Goal: Find specific page/section: Find specific page/section

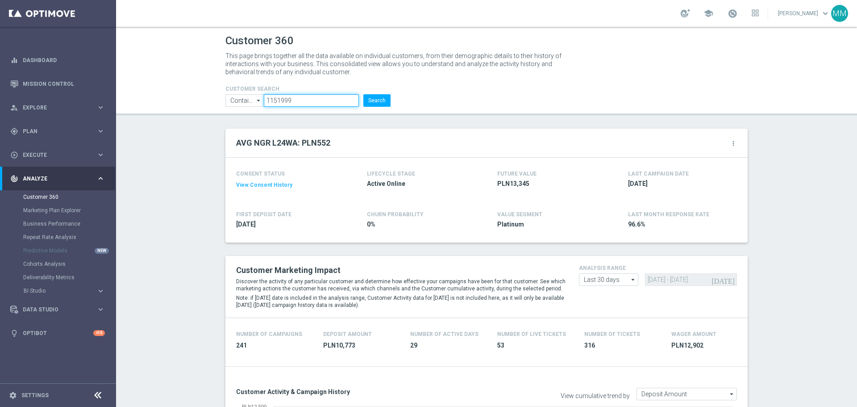
click at [318, 95] on input "1151999" at bounding box center [311, 100] width 95 height 13
paste input "625004"
type input "625004"
click at [372, 102] on button "Search" at bounding box center [377, 100] width 27 height 13
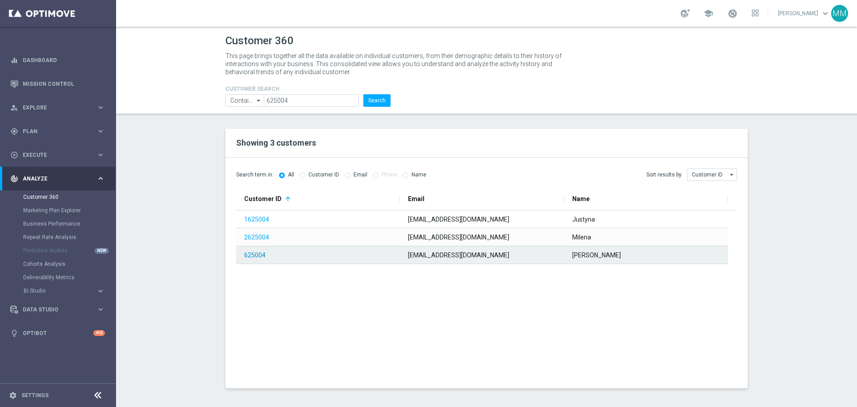
click at [257, 255] on link "625004" at bounding box center [254, 254] width 21 height 7
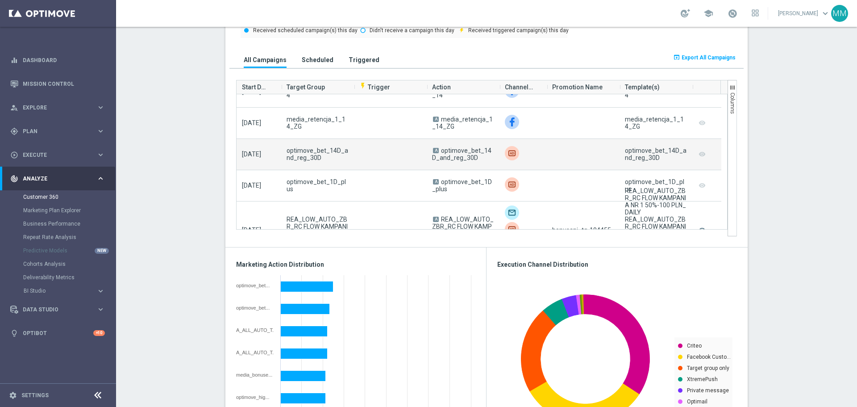
scroll to position [313, 0]
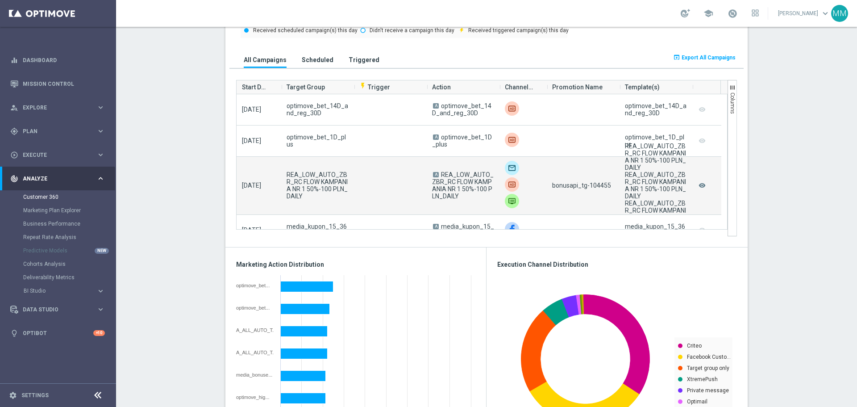
click at [597, 183] on span "bonusapi_tg-104455" at bounding box center [581, 185] width 59 height 7
copy span "104455"
